Goal: Find specific page/section: Find specific page/section

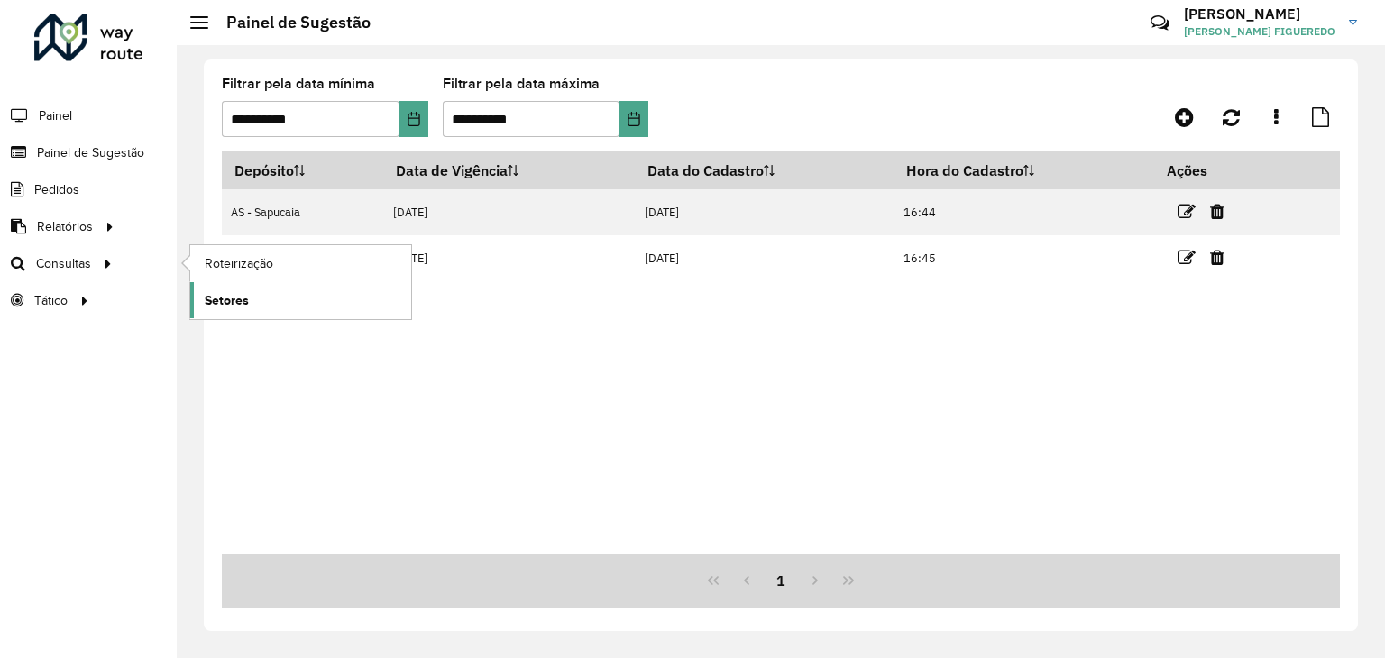
click at [252, 297] on link "Setores" at bounding box center [300, 300] width 221 height 36
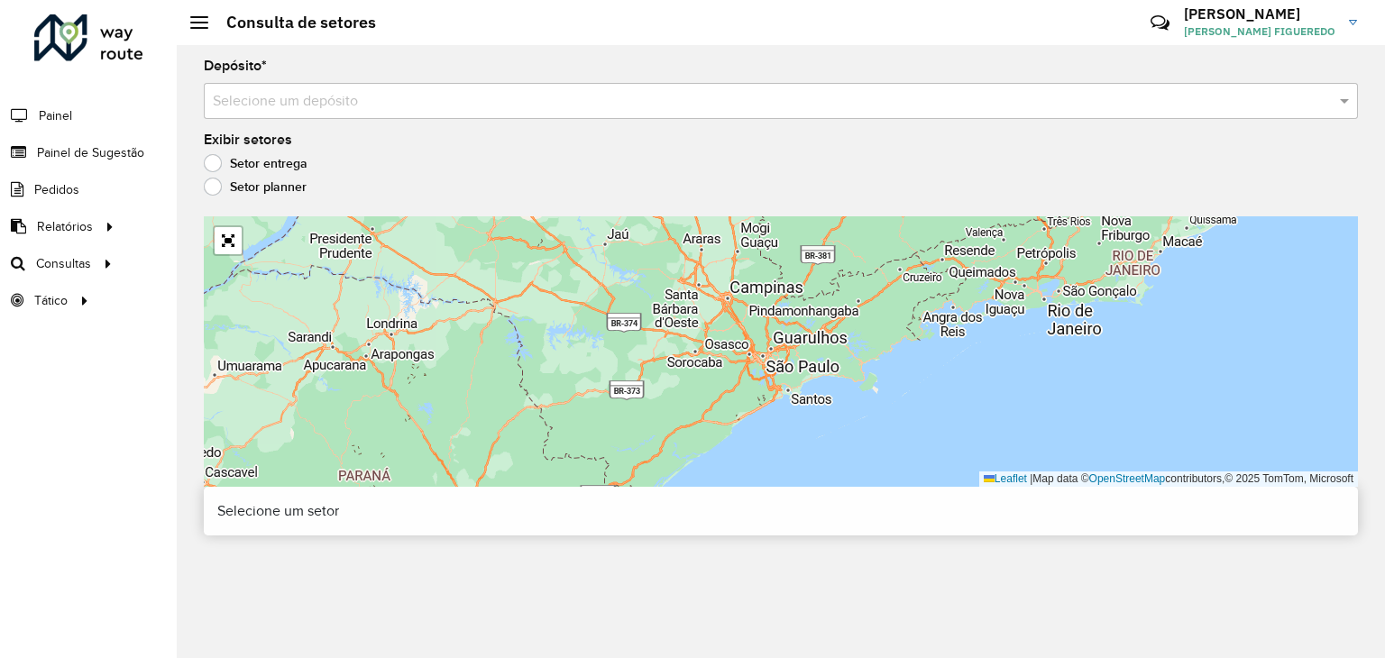
click at [343, 101] on input "text" at bounding box center [763, 102] width 1100 height 22
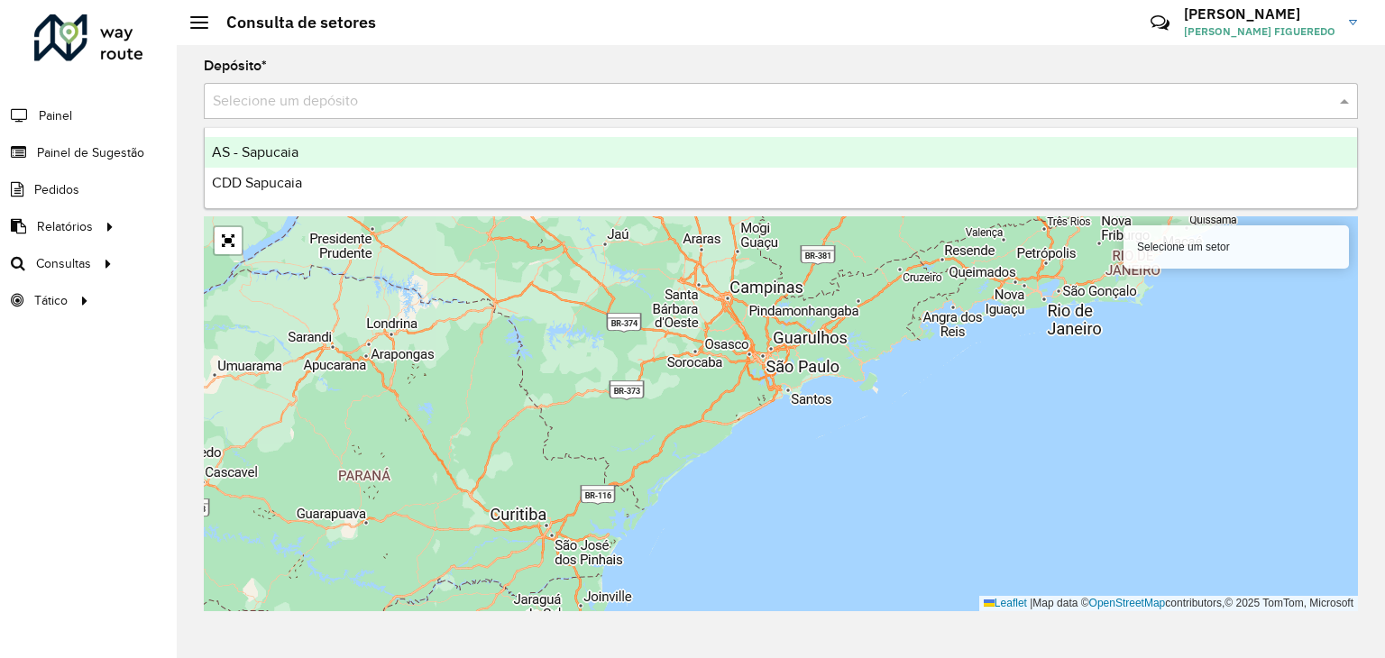
click at [289, 161] on div "AS - Sapucaia" at bounding box center [781, 152] width 1152 height 31
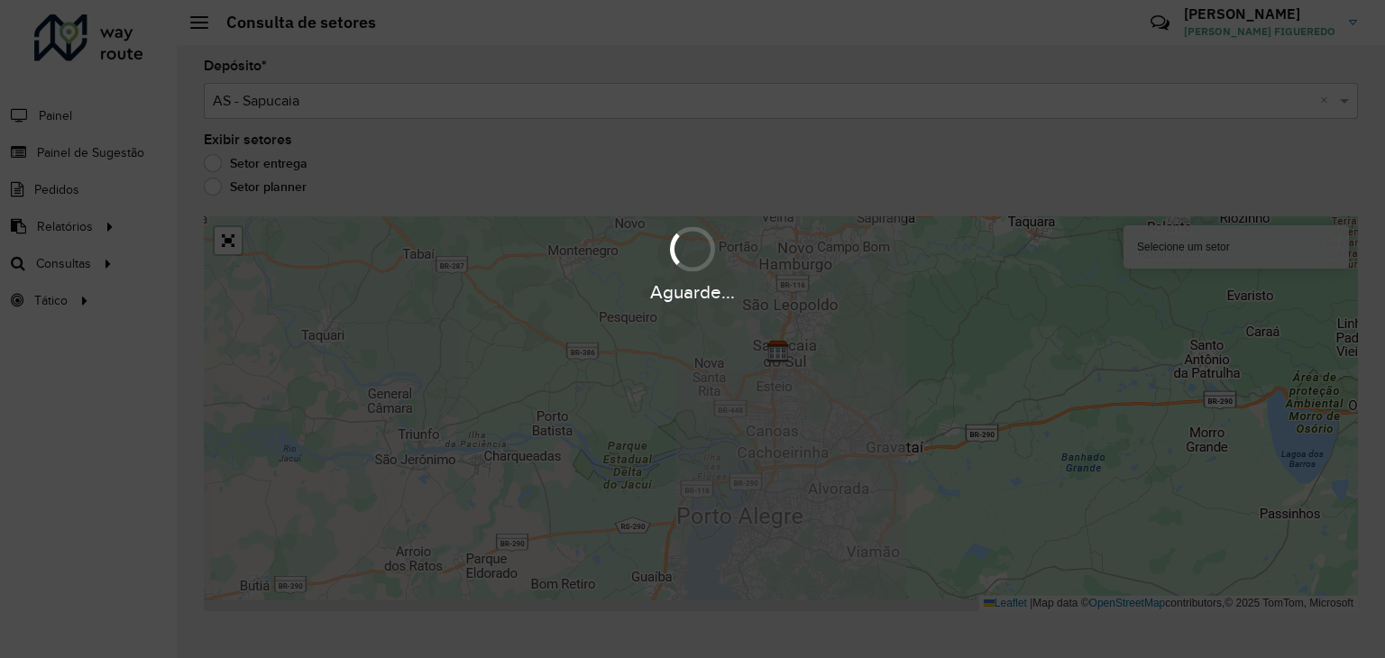
click at [354, 104] on div "Aguarde..." at bounding box center [692, 329] width 1385 height 658
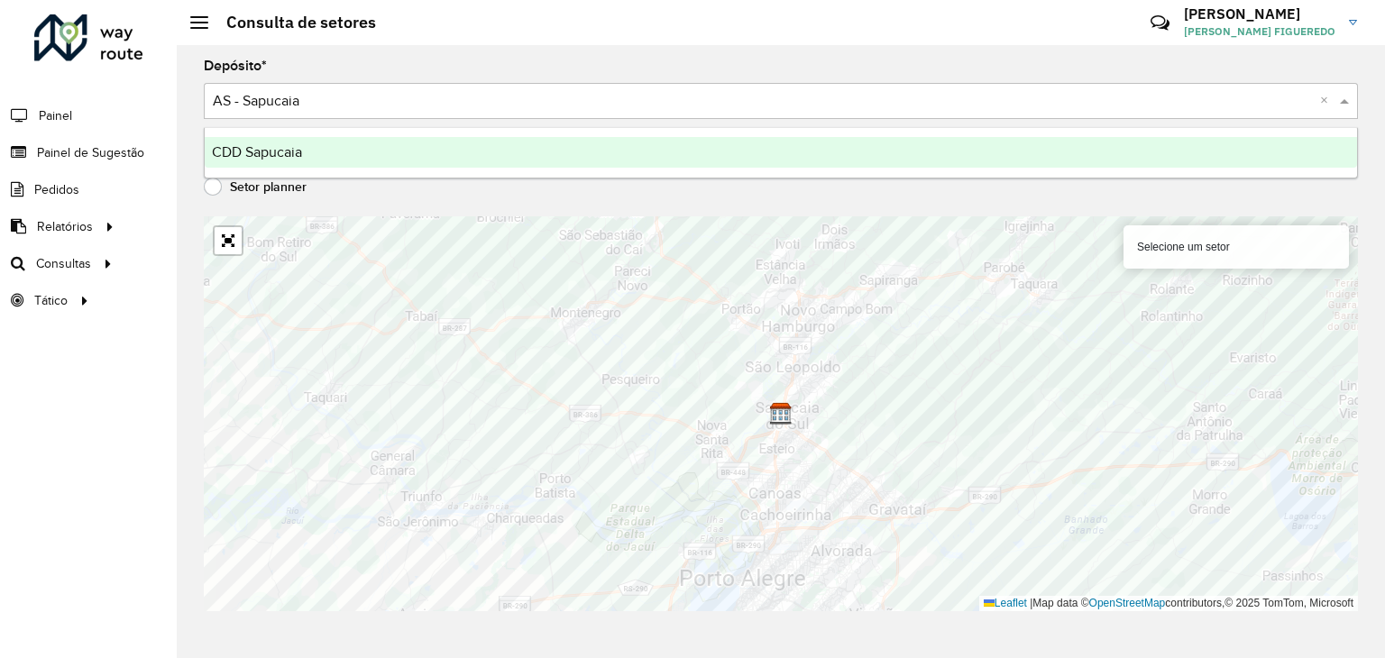
click at [317, 109] on input "text" at bounding box center [763, 102] width 1100 height 22
click at [310, 160] on div "CDD Sapucaia" at bounding box center [781, 152] width 1152 height 31
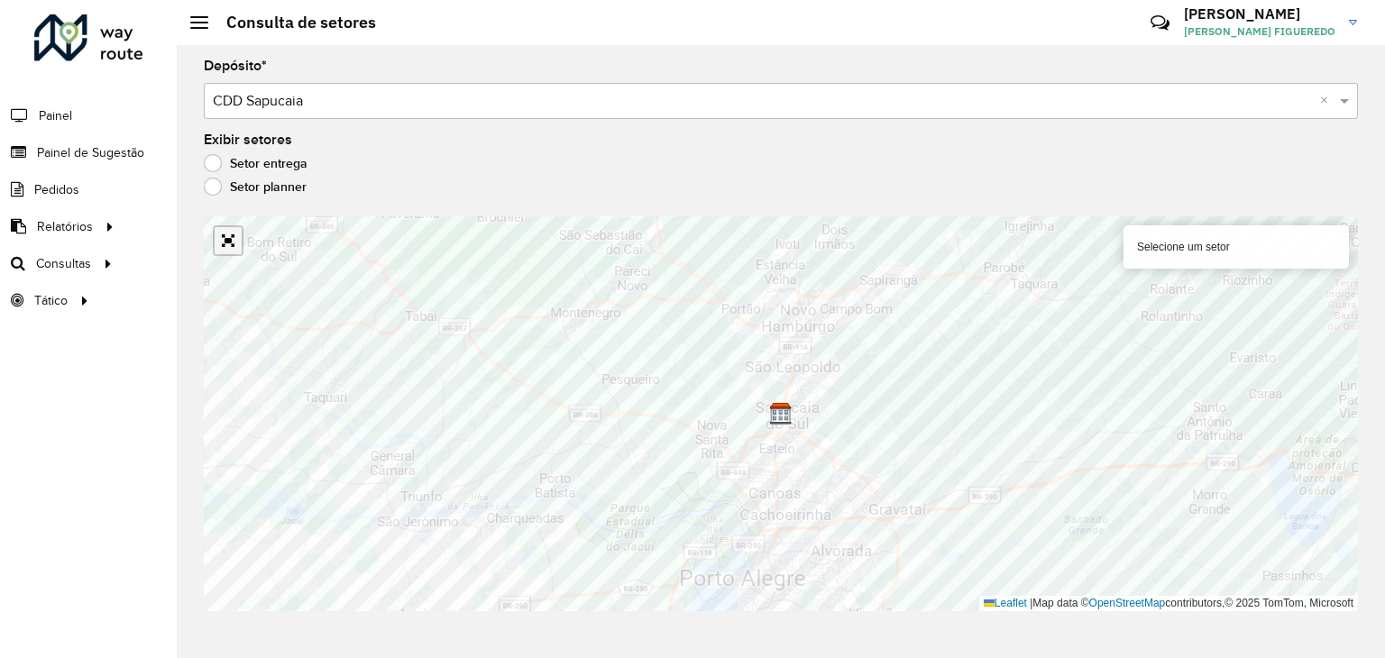
click at [231, 242] on link "Abrir mapa em tela cheia" at bounding box center [228, 240] width 27 height 27
click at [230, 247] on link "Abrir mapa em tela cheia" at bounding box center [228, 240] width 27 height 27
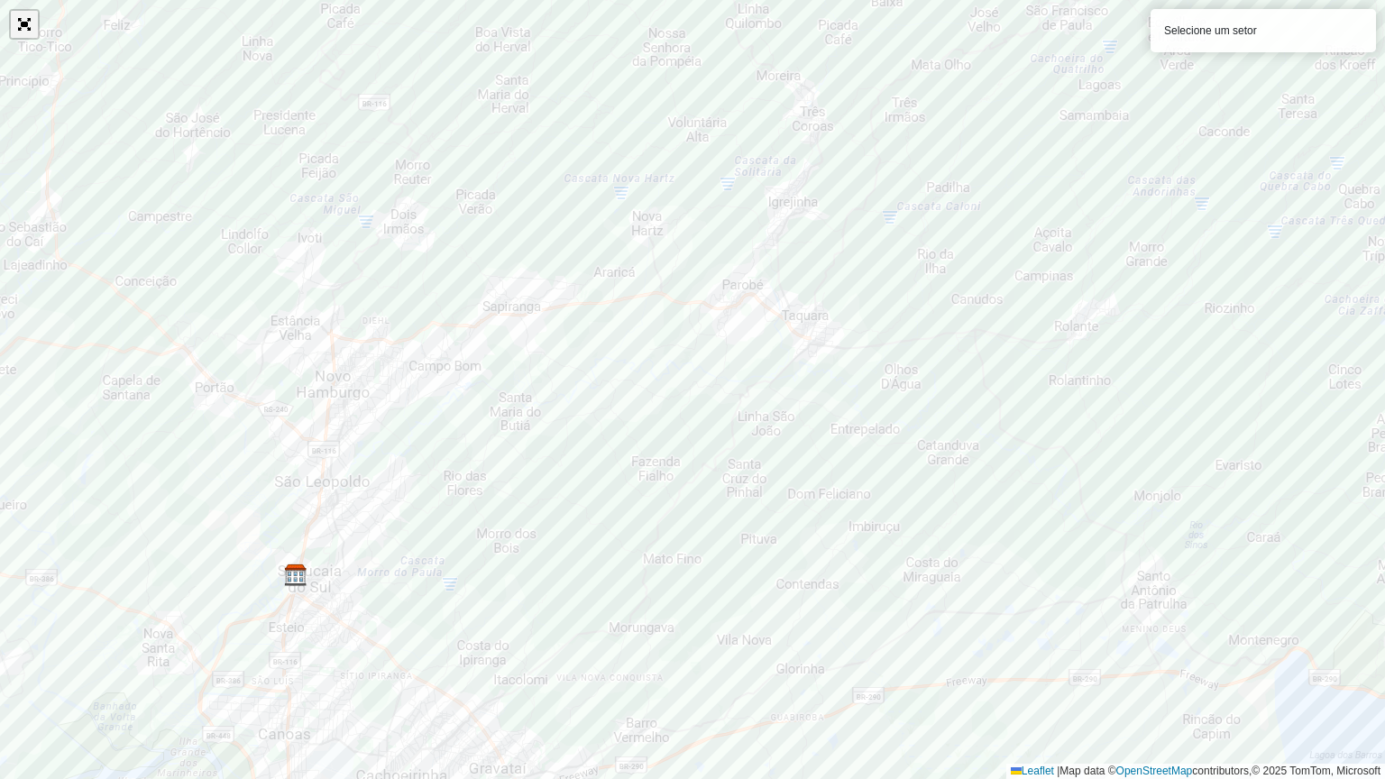
click at [19, 36] on link "Abrir mapa em tela cheia" at bounding box center [24, 24] width 27 height 27
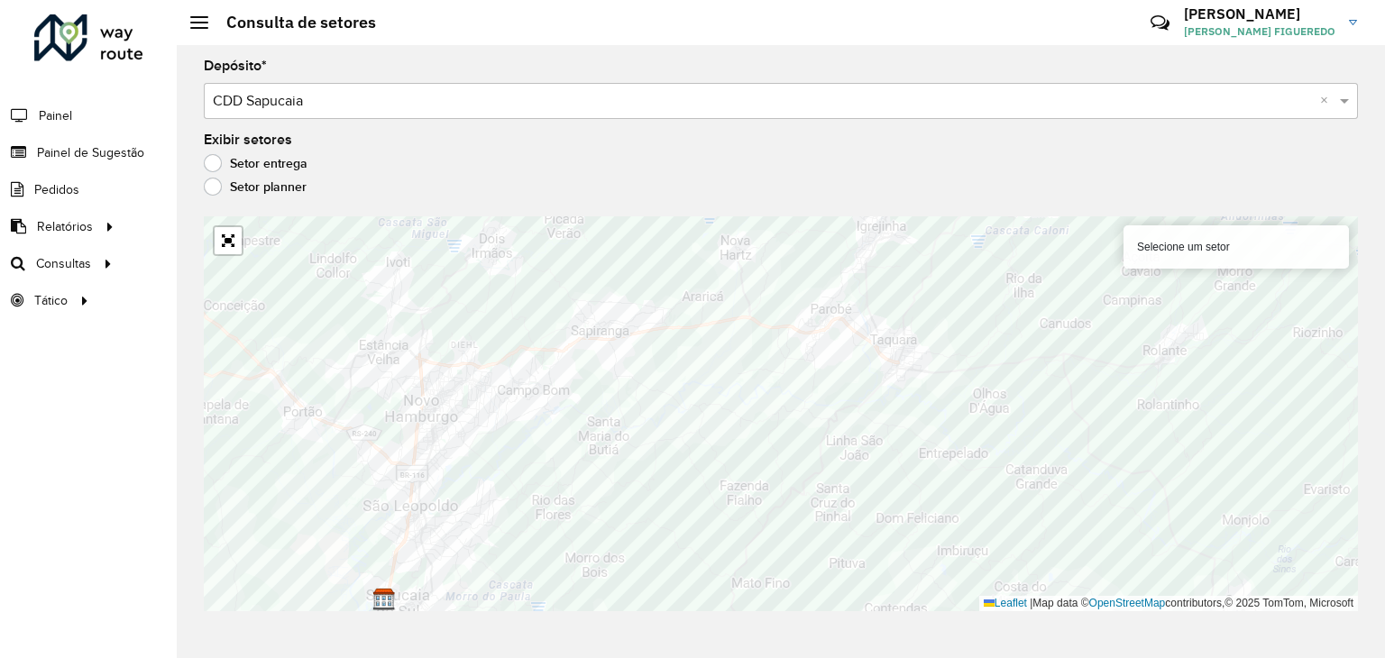
drag, startPoint x: 393, startPoint y: 105, endPoint x: 380, endPoint y: 113, distance: 14.5
click at [393, 105] on input "text" at bounding box center [763, 102] width 1100 height 22
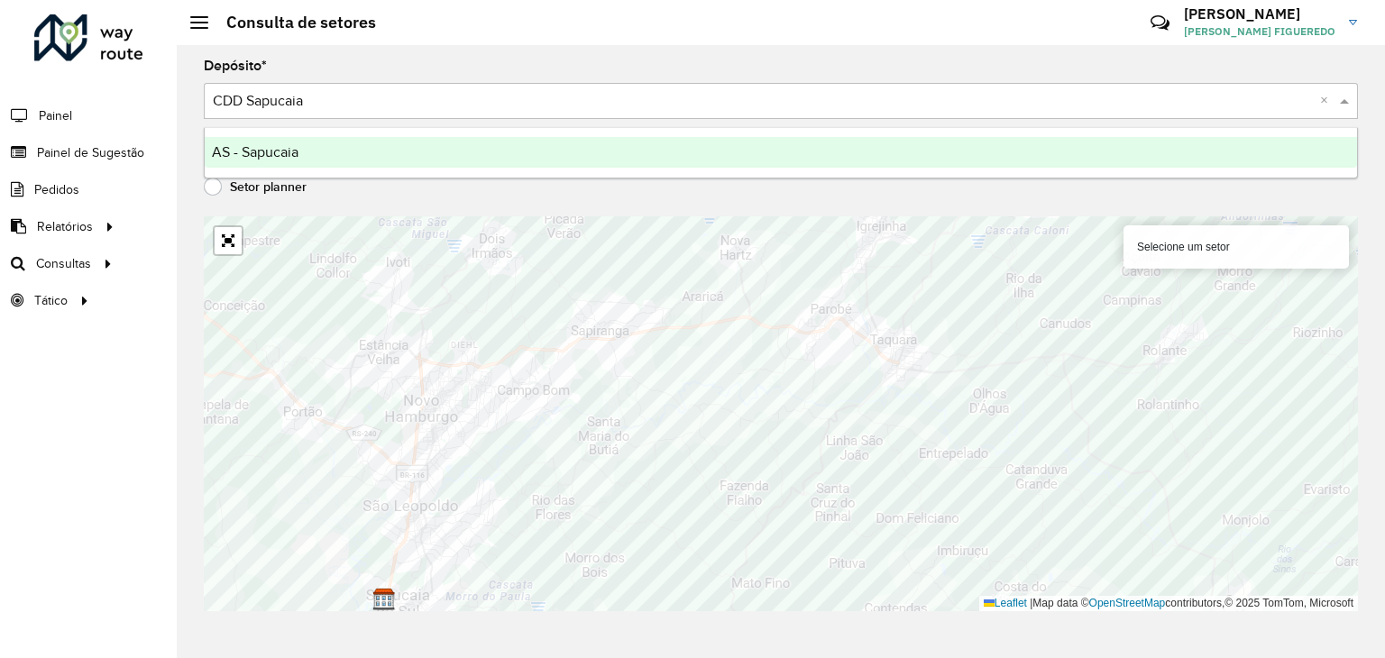
click at [326, 156] on div "AS - Sapucaia" at bounding box center [781, 152] width 1152 height 31
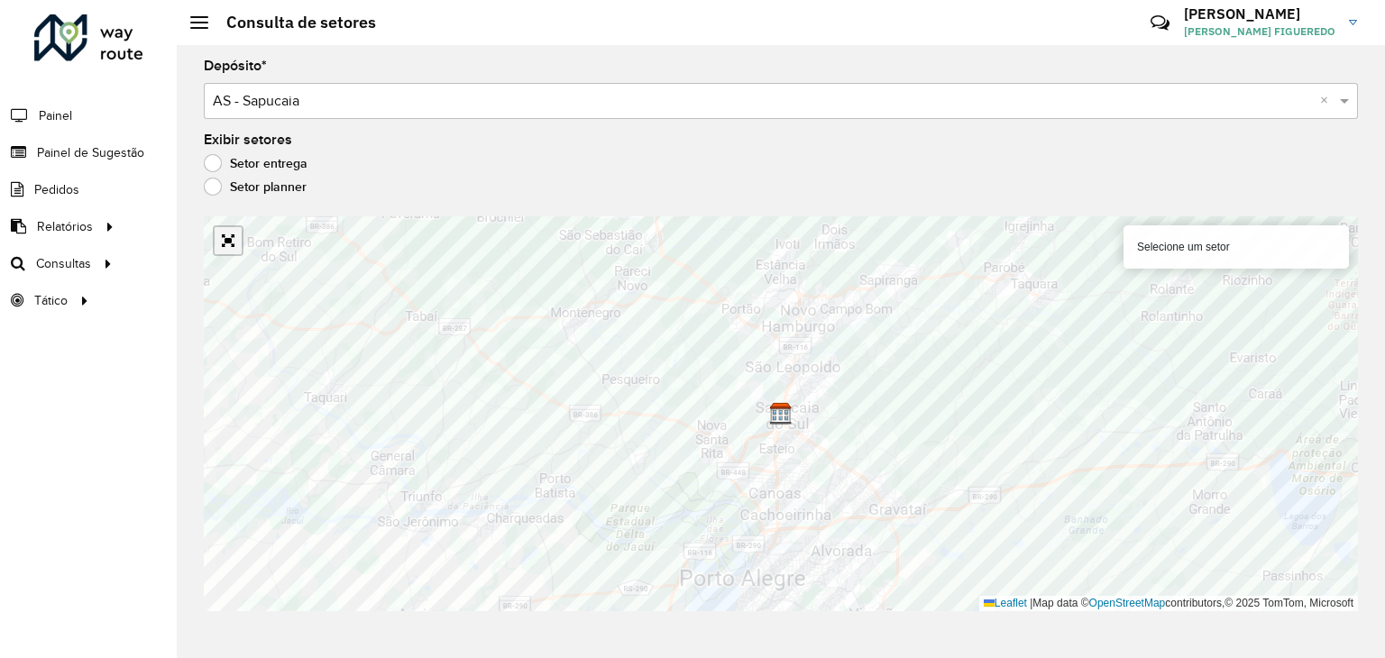
click at [229, 243] on link "Abrir mapa em tela cheia" at bounding box center [228, 240] width 27 height 27
